Goal: Transaction & Acquisition: Purchase product/service

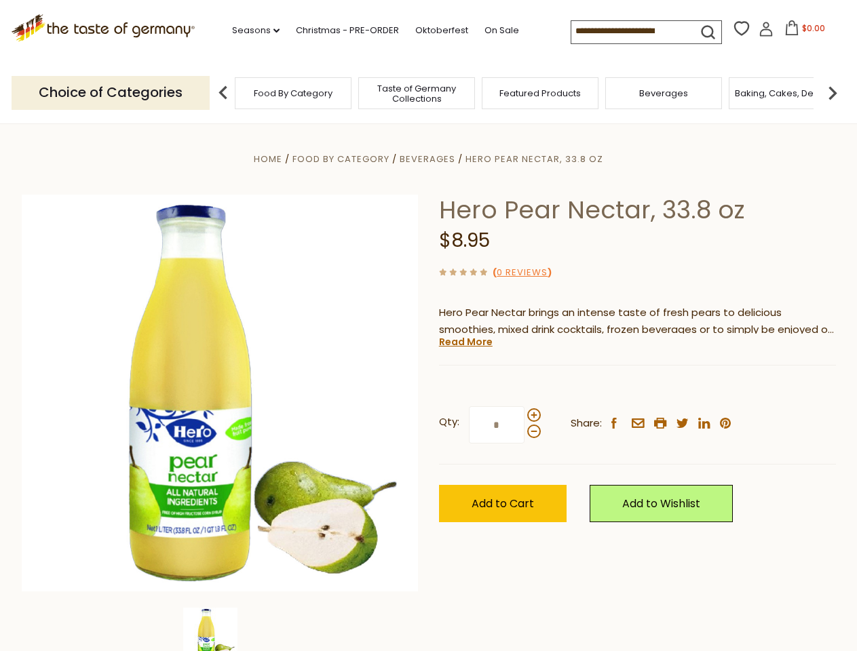
click at [428, 326] on div "Home Food By Category [GEOGRAPHIC_DATA] Hero Pear Nectar, 33.8 oz Hero Pear Nec…" at bounding box center [429, 412] width 835 height 522
click at [250, 31] on link "Seasons dropdown_arrow" at bounding box center [255, 30] width 47 height 15
click at [630, 31] on input at bounding box center [628, 30] width 115 height 19
click at [802, 32] on span "$0.00" at bounding box center [813, 28] width 23 height 12
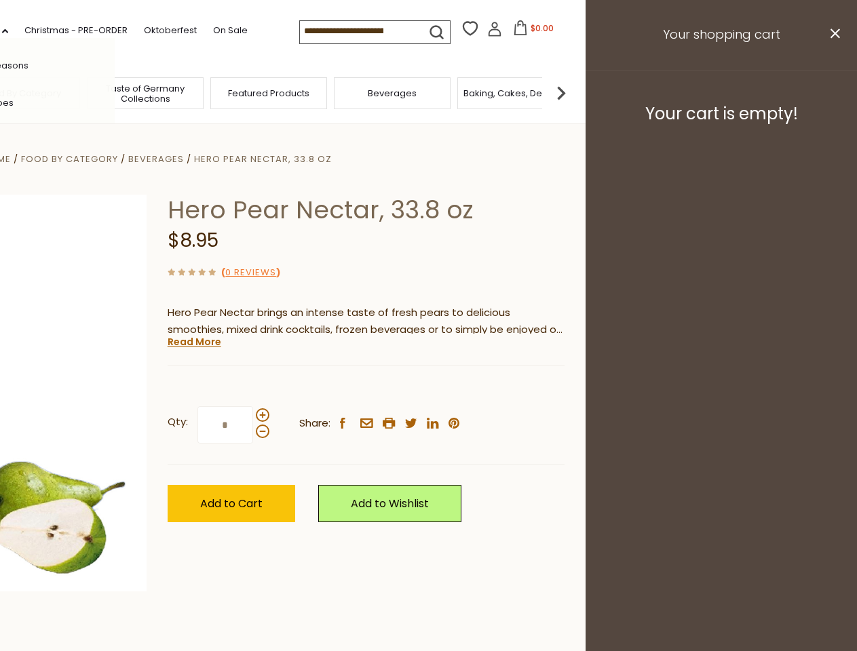
click at [115, 92] on div "All Seasons Recipes Game Day [DATE] [DATE] [DATE][PERSON_NAME] [DATE] Springfes…" at bounding box center [38, 325] width 154 height 575
click at [428, 387] on div "Qty: * Share: facebook email printer twitter linkedin pinterest" at bounding box center [366, 425] width 397 height 79
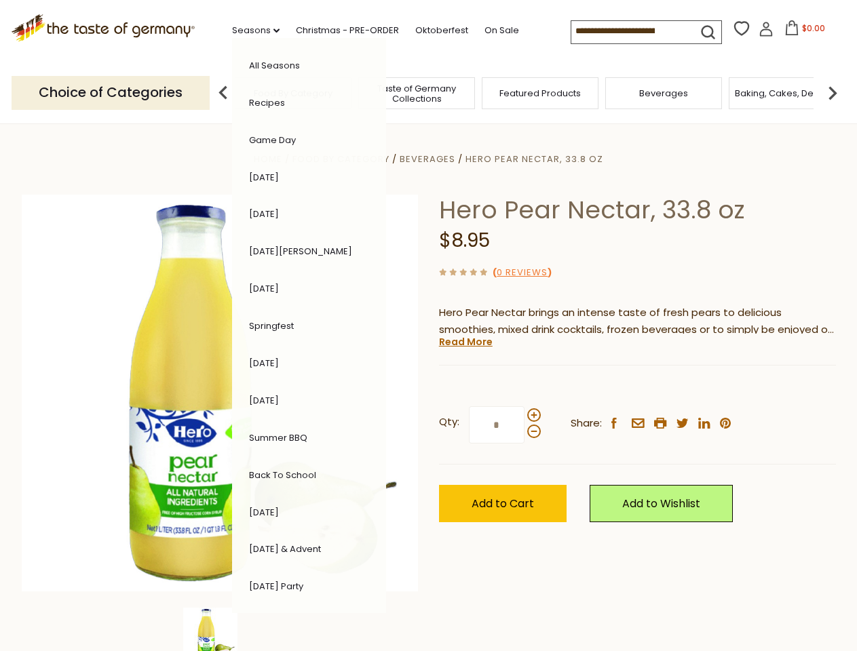
click at [220, 630] on div "Home Food By Category [GEOGRAPHIC_DATA] Hero Pear Nectar, 33.8 oz Hero Pear Nec…" at bounding box center [429, 412] width 835 height 522
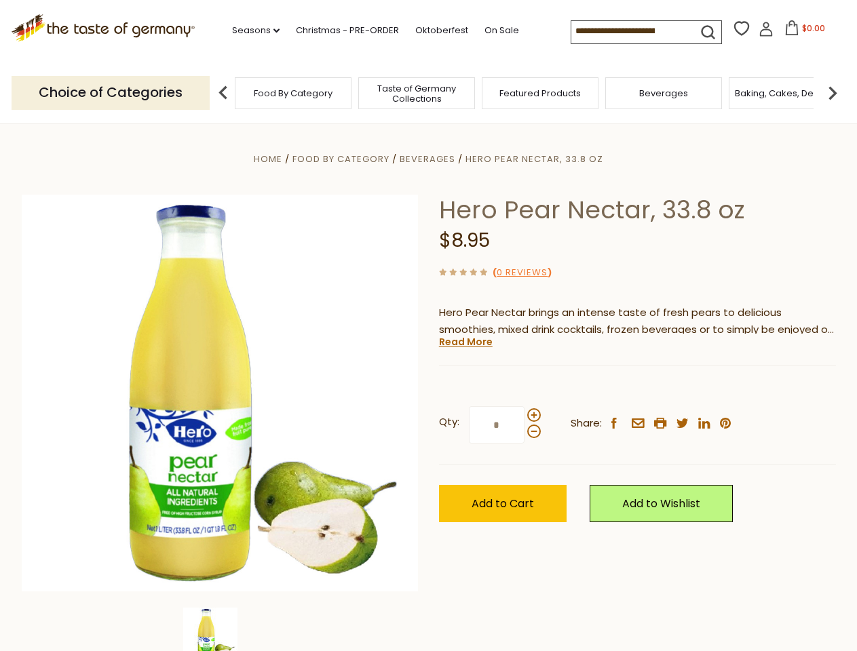
click at [220, 630] on img at bounding box center [210, 635] width 54 height 54
click at [465, 342] on link "Read More" at bounding box center [466, 342] width 54 height 14
